Goal: Information Seeking & Learning: Compare options

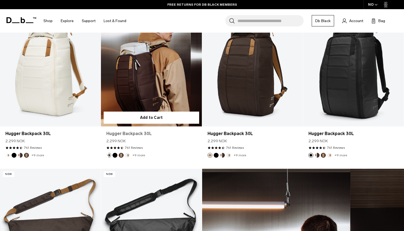
scroll to position [123, 0]
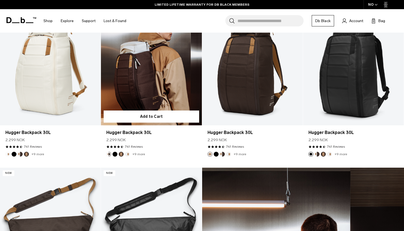
click at [122, 146] on span at bounding box center [121, 146] width 3 height 3
click at [129, 146] on link "741 Reviews" at bounding box center [134, 146] width 18 height 5
click at [133, 132] on link "Hugger Backpack 30L" at bounding box center [151, 132] width 90 height 6
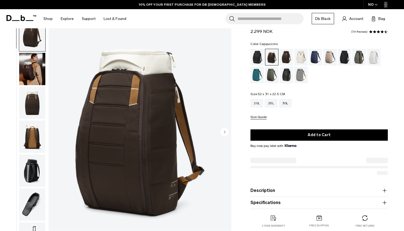
click at [224, 131] on circle "Next slide" at bounding box center [224, 132] width 8 height 8
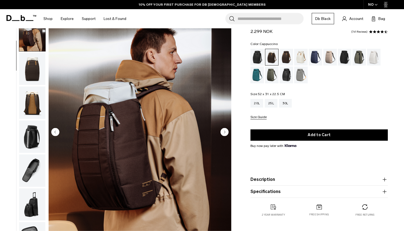
click at [224, 131] on circle "Next slide" at bounding box center [224, 132] width 8 height 8
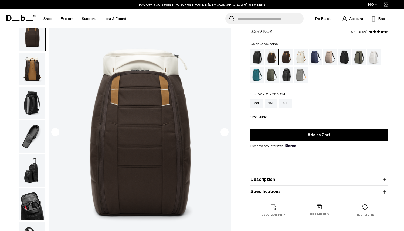
click at [224, 131] on circle "Next slide" at bounding box center [224, 132] width 8 height 8
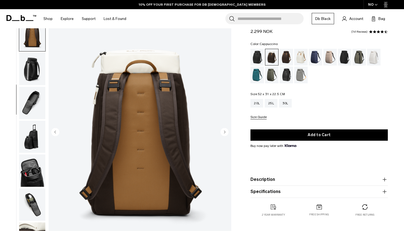
click at [224, 131] on circle "Next slide" at bounding box center [224, 132] width 8 height 8
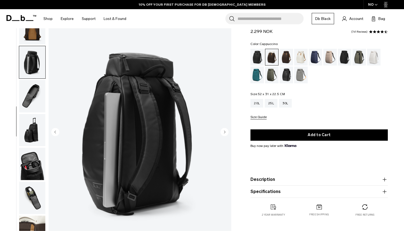
scroll to position [110, 0]
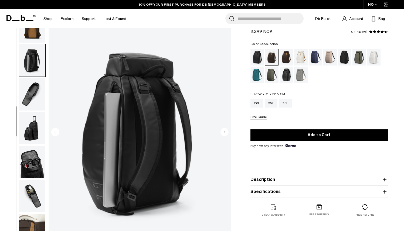
click at [224, 131] on circle "Next slide" at bounding box center [224, 132] width 8 height 8
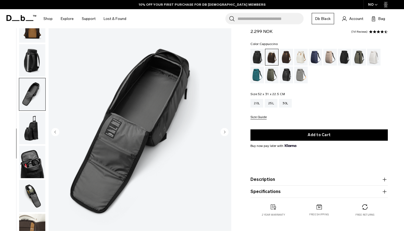
click at [224, 131] on circle "Next slide" at bounding box center [224, 132] width 8 height 8
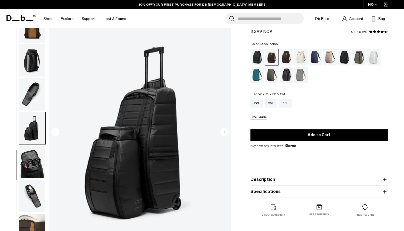
click at [224, 131] on circle "Next slide" at bounding box center [224, 132] width 8 height 8
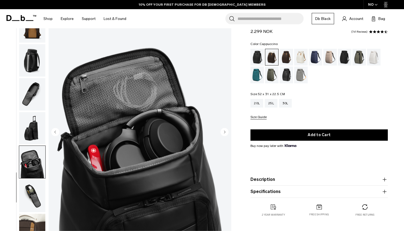
click at [224, 131] on circle "Next slide" at bounding box center [224, 132] width 8 height 8
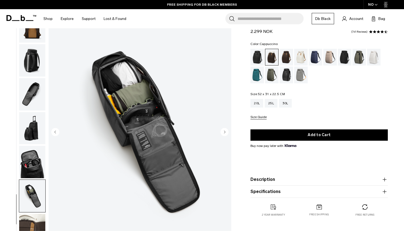
click at [224, 131] on circle "Next slide" at bounding box center [224, 132] width 8 height 8
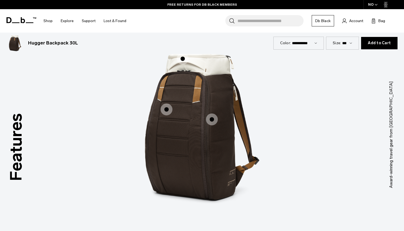
scroll to position [674, 0]
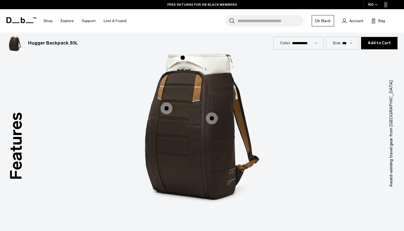
click at [183, 57] on span "1 / 3" at bounding box center [183, 58] width 12 height 12
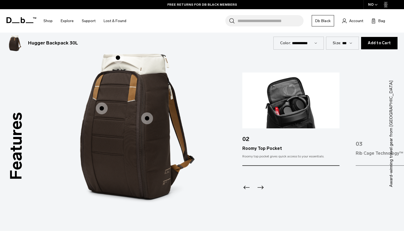
click at [104, 111] on span "1 / 3" at bounding box center [102, 108] width 12 height 12
click at [100, 109] on span "1 / 3" at bounding box center [102, 108] width 12 height 12
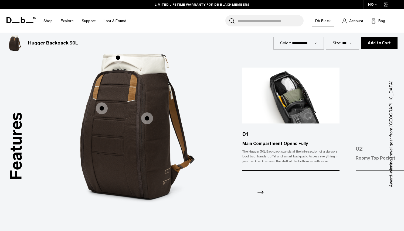
click at [148, 115] on span "1 / 3" at bounding box center [147, 118] width 12 height 12
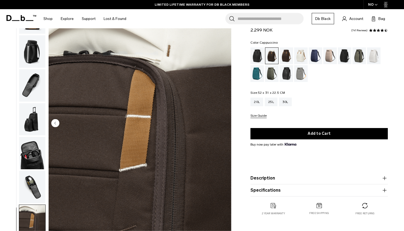
scroll to position [0, 0]
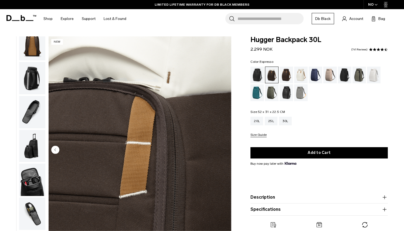
click at [289, 78] on div "Espresso" at bounding box center [286, 75] width 14 height 17
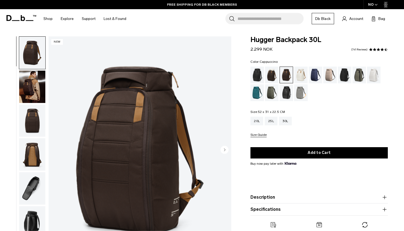
click at [274, 74] on div "Cappuccino" at bounding box center [272, 75] width 14 height 17
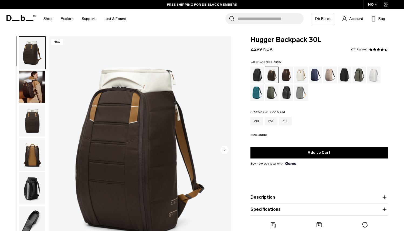
click at [346, 81] on div "Charcoal Grey" at bounding box center [345, 75] width 14 height 17
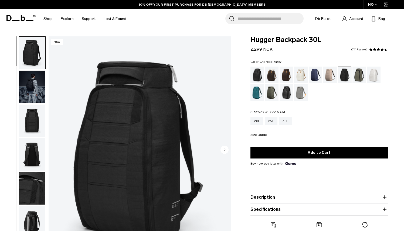
click at [359, 80] on div "Forest Green" at bounding box center [359, 75] width 14 height 17
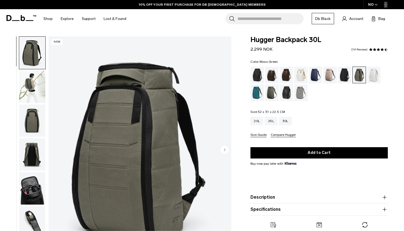
click at [269, 95] on div "Moss Green" at bounding box center [272, 92] width 14 height 17
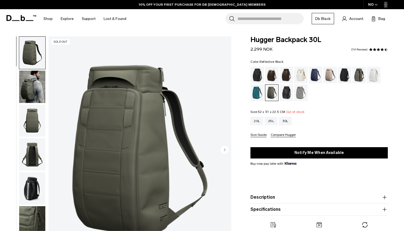
click at [285, 95] on div "Reflective Black" at bounding box center [286, 92] width 14 height 17
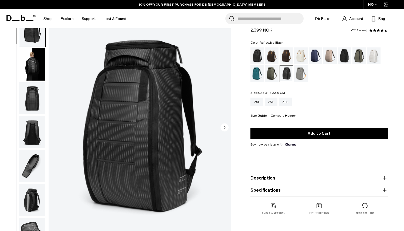
scroll to position [23, 0]
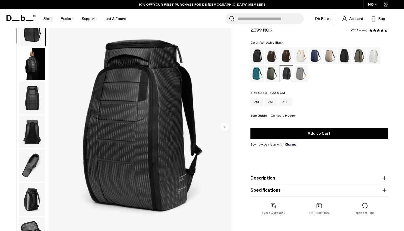
click at [42, 60] on img "button" at bounding box center [32, 64] width 26 height 32
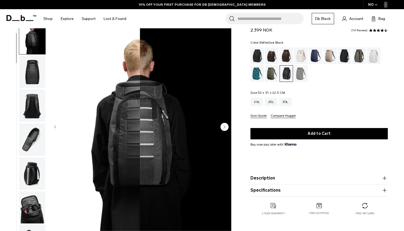
scroll to position [34, 0]
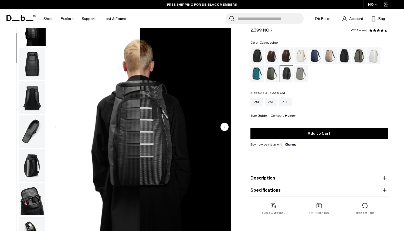
click at [271, 60] on div "Cappuccino" at bounding box center [272, 55] width 14 height 17
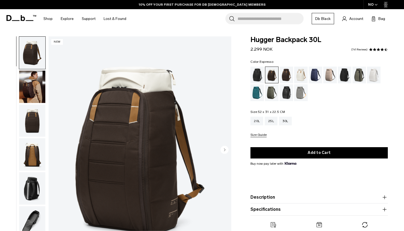
click at [288, 75] on div "Espresso" at bounding box center [286, 75] width 14 height 17
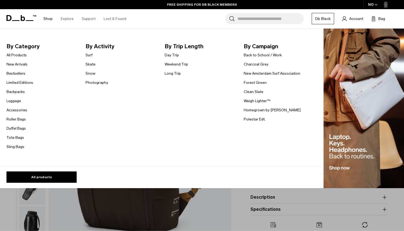
click at [47, 19] on link "Shop" at bounding box center [47, 18] width 9 height 19
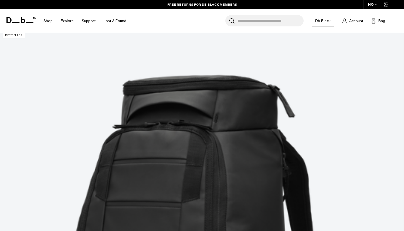
scroll to position [101, 0]
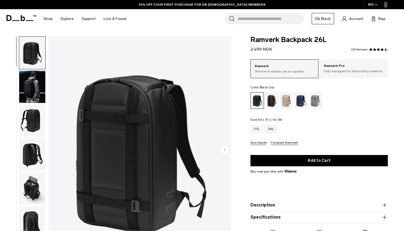
click at [222, 149] on circle "Next slide" at bounding box center [224, 150] width 8 height 8
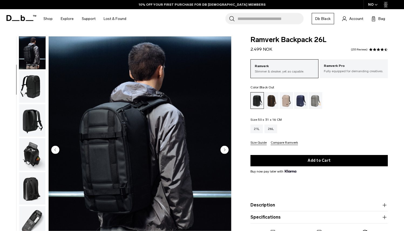
click at [222, 149] on circle "Next slide" at bounding box center [224, 150] width 8 height 8
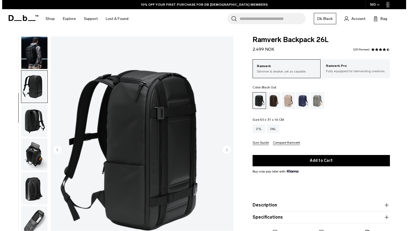
scroll to position [42, 0]
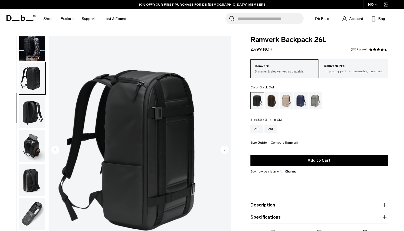
click at [222, 149] on circle "Next slide" at bounding box center [224, 150] width 8 height 8
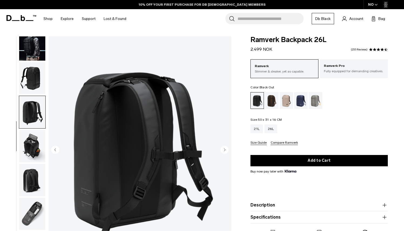
click at [222, 149] on circle "Next slide" at bounding box center [224, 150] width 8 height 8
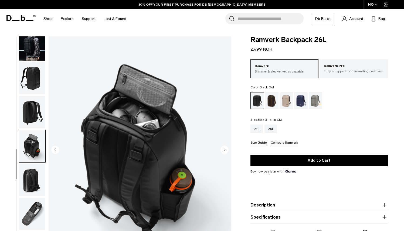
click at [222, 149] on circle "Next slide" at bounding box center [224, 150] width 8 height 8
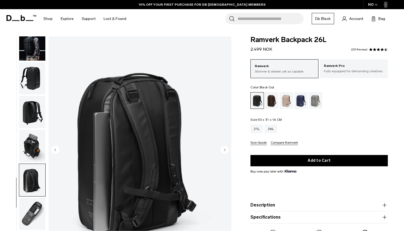
click at [222, 149] on circle "Next slide" at bounding box center [224, 150] width 8 height 8
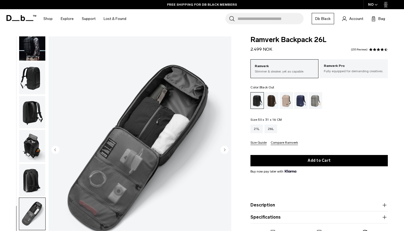
click at [222, 149] on circle "Next slide" at bounding box center [224, 150] width 8 height 8
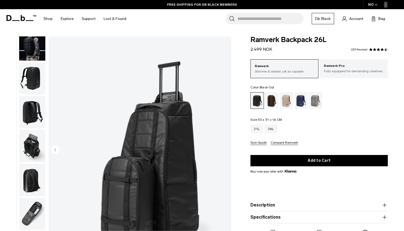
click at [222, 149] on img "8 / 8" at bounding box center [140, 150] width 183 height 228
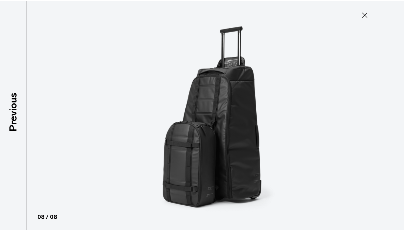
scroll to position [39, 0]
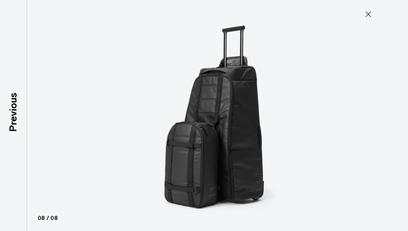
click at [368, 12] on icon at bounding box center [368, 14] width 9 height 9
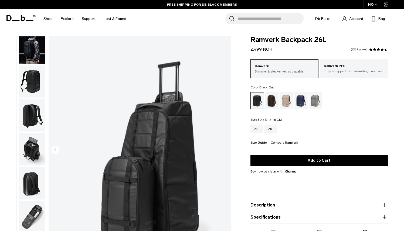
scroll to position [42, 0]
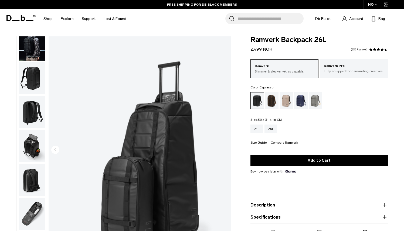
click at [274, 102] on div "Espresso" at bounding box center [272, 100] width 14 height 17
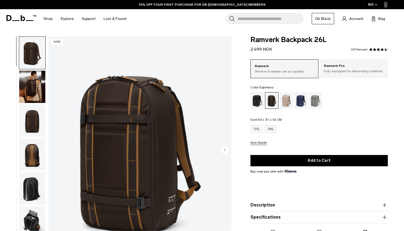
click at [225, 149] on circle "Next slide" at bounding box center [224, 150] width 8 height 8
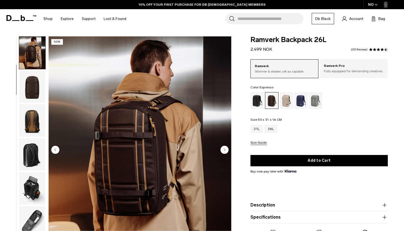
click at [225, 149] on circle "Next slide" at bounding box center [224, 150] width 8 height 8
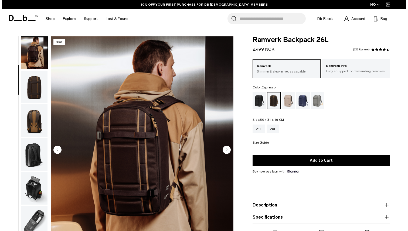
scroll to position [42, 0]
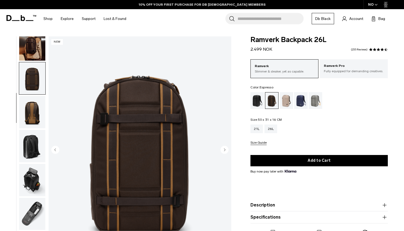
click at [225, 149] on circle "Next slide" at bounding box center [224, 150] width 8 height 8
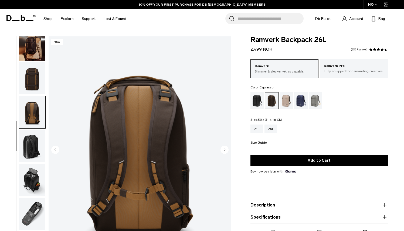
click at [225, 149] on circle "Next slide" at bounding box center [224, 150] width 8 height 8
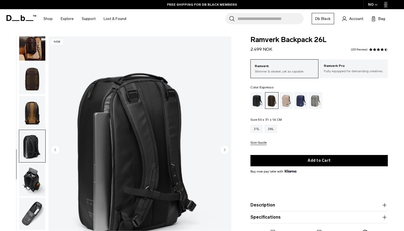
click at [225, 149] on circle "Next slide" at bounding box center [224, 150] width 8 height 8
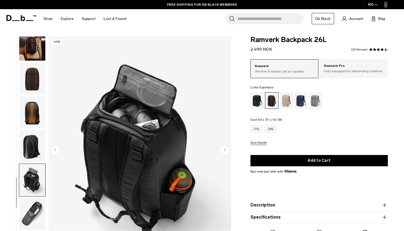
click at [225, 149] on circle "Next slide" at bounding box center [224, 150] width 8 height 8
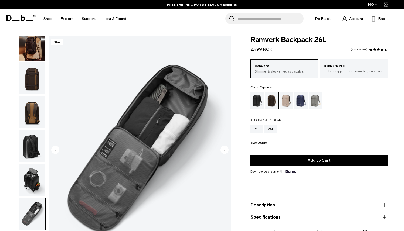
click at [225, 149] on circle "Next slide" at bounding box center [224, 150] width 8 height 8
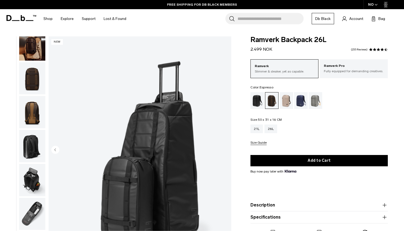
click at [225, 149] on img "8 / 8" at bounding box center [140, 150] width 183 height 228
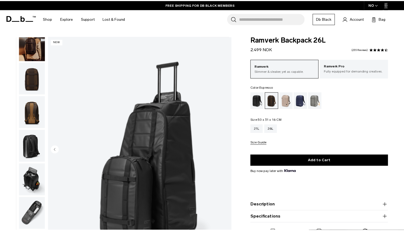
scroll to position [39, 0]
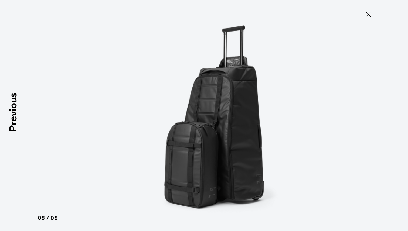
click at [370, 18] on icon at bounding box center [368, 14] width 9 height 9
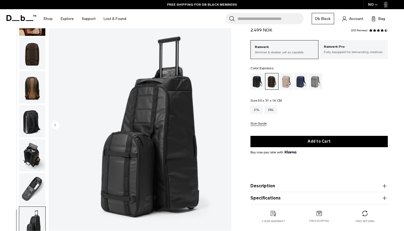
scroll to position [25, 0]
click at [256, 113] on div "21L" at bounding box center [256, 109] width 12 height 9
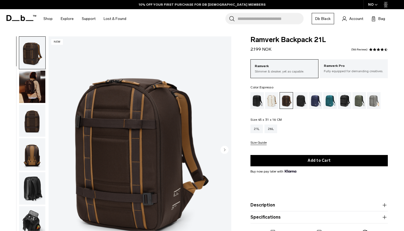
click at [35, 92] on img "button" at bounding box center [32, 87] width 26 height 32
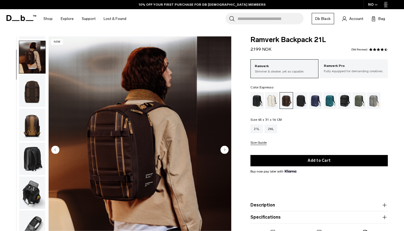
scroll to position [34, 0]
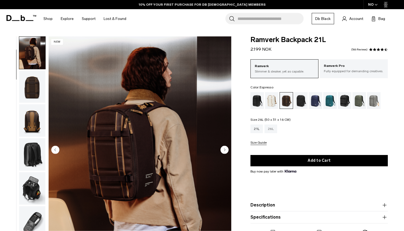
click at [273, 131] on div "26L" at bounding box center [270, 129] width 13 height 9
